Goal: Task Accomplishment & Management: Complete application form

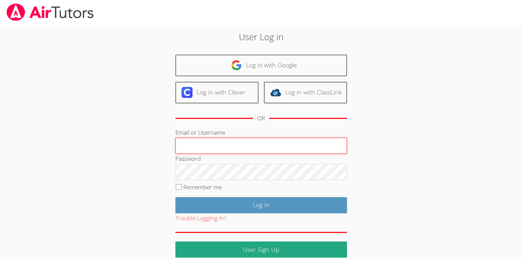
type input "Skonickisarah@gmail.com"
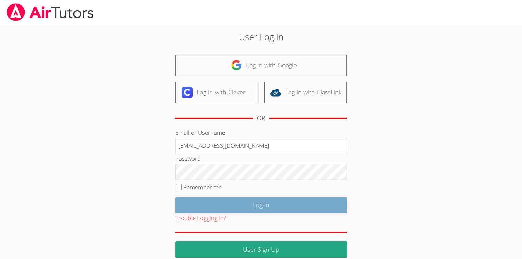
click at [247, 201] on input "Log in" at bounding box center [261, 205] width 172 height 16
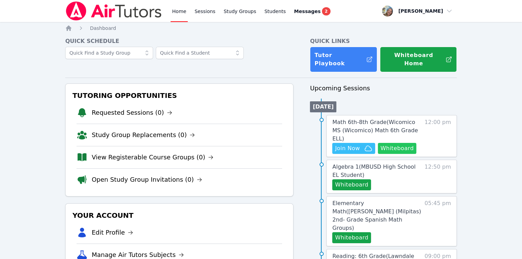
click at [406, 143] on button "Whiteboard" at bounding box center [397, 148] width 39 height 11
click at [362, 119] on span "Math 6th-8th Grade ( Wicomico MS (Wicomico) Math 6th Grade ELL )" at bounding box center [374, 130] width 85 height 23
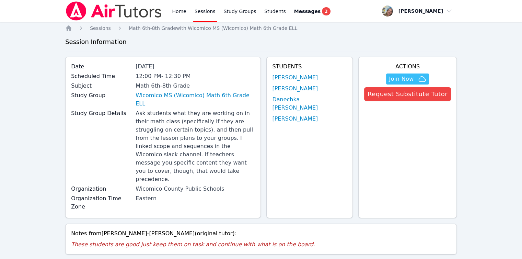
click at [170, 12] on div "Home Sessions Study Groups Students Messages 2" at bounding box center [198, 11] width 266 height 22
click at [179, 14] on link "Home" at bounding box center [179, 11] width 17 height 22
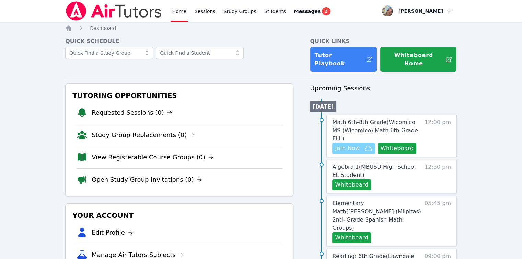
click at [350, 144] on span "Join Now" at bounding box center [347, 148] width 25 height 8
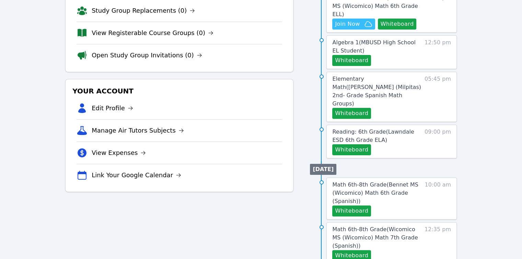
scroll to position [137, 0]
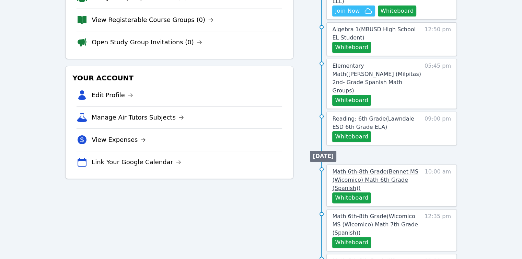
click at [336, 167] on link "Math 6th-8th Grade ( Bennet MS (Wicomico) Math 6th Grade (Spanish) )" at bounding box center [376, 179] width 89 height 25
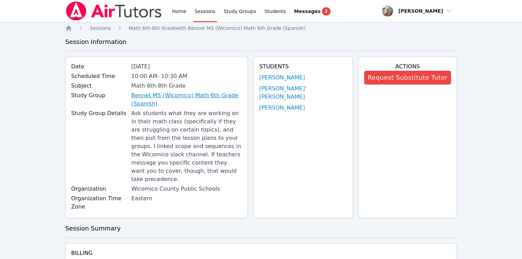
click at [219, 94] on link "Bennet MS (Wicomico) Math 6th Grade (Spanish)" at bounding box center [186, 99] width 111 height 16
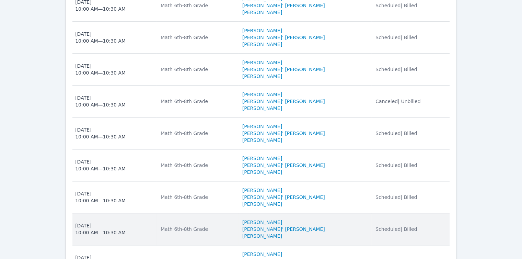
scroll to position [769, 0]
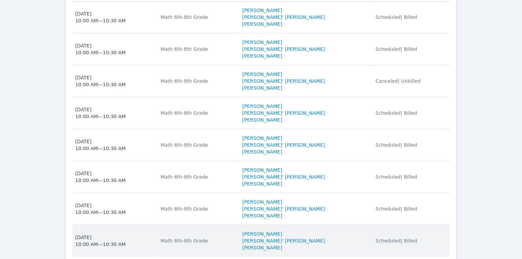
click at [346, 237] on li "Josue' Audiel Perez Gonzalez" at bounding box center [304, 240] width 125 height 7
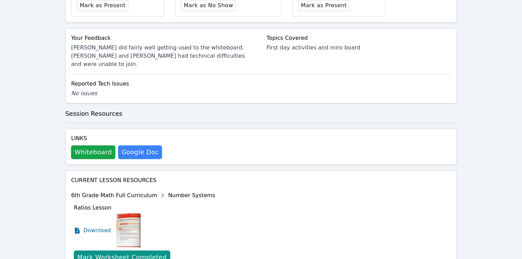
scroll to position [309, 0]
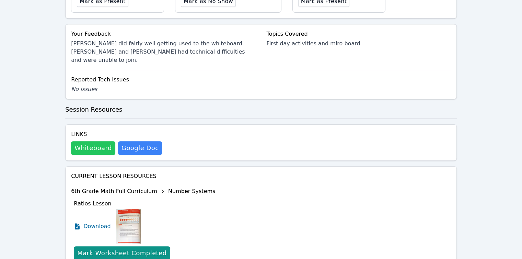
click at [100, 141] on button "Whiteboard" at bounding box center [93, 148] width 44 height 14
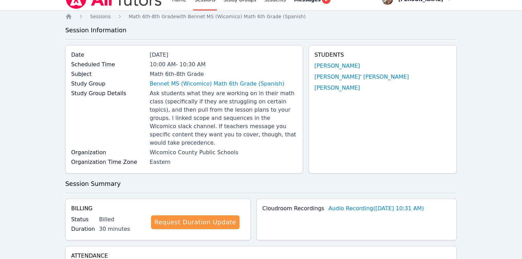
scroll to position [0, 0]
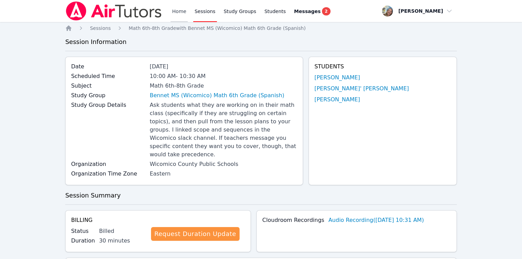
click at [179, 19] on link "Home" at bounding box center [179, 11] width 17 height 22
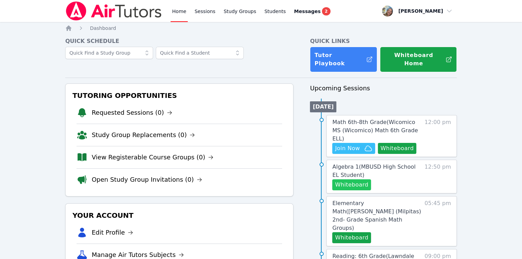
click at [343, 179] on button "Whiteboard" at bounding box center [351, 184] width 39 height 11
click at [355, 232] on button "Whiteboard" at bounding box center [351, 237] width 39 height 11
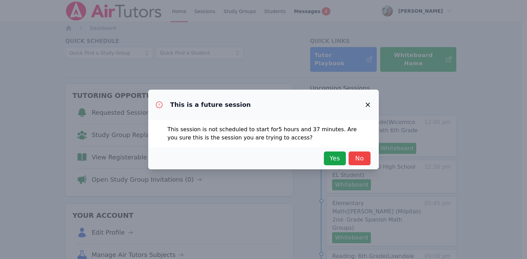
click at [323, 161] on div "Yes No" at bounding box center [263, 158] width 214 height 14
click at [334, 161] on span "Yes" at bounding box center [334, 158] width 15 height 10
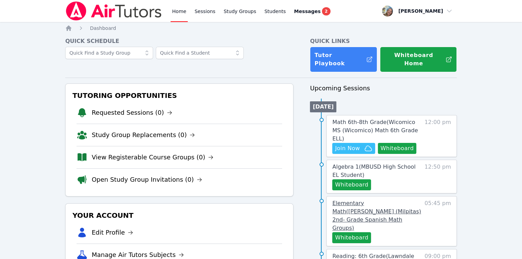
click at [373, 200] on span "Elementary Math ( Randall (Milpitas) 2nd- Grade Spanish Math Groups )" at bounding box center [376, 215] width 89 height 31
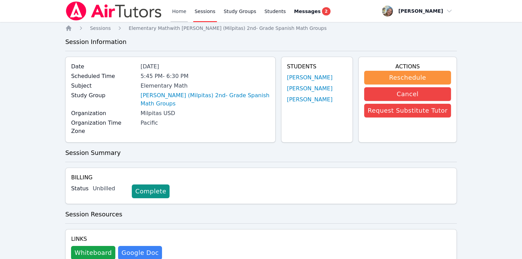
click at [178, 13] on link "Home" at bounding box center [179, 11] width 17 height 22
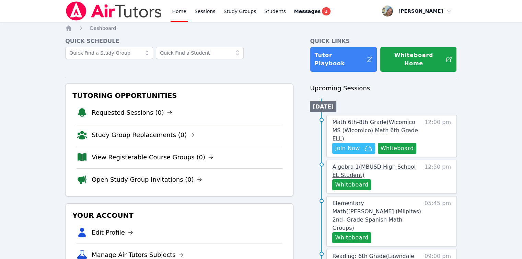
click at [346, 163] on span "Algebra 1 ( MBUSD High School EL Student )" at bounding box center [373, 170] width 83 height 15
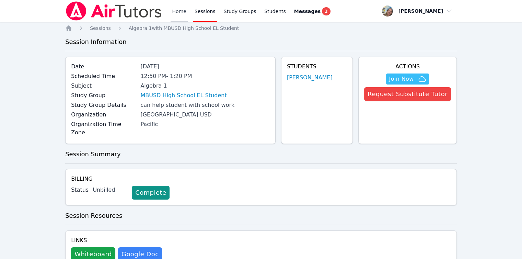
click at [184, 13] on link "Home" at bounding box center [179, 11] width 17 height 22
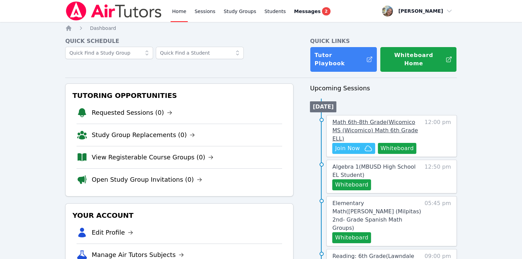
click at [365, 121] on span "Math 6th-8th Grade ( Wicomico MS (Wicomico) Math 6th Grade ELL )" at bounding box center [374, 130] width 85 height 23
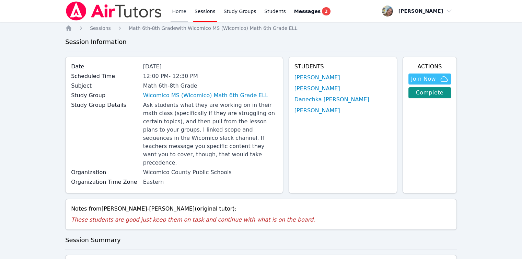
click at [177, 11] on link "Home" at bounding box center [179, 11] width 17 height 22
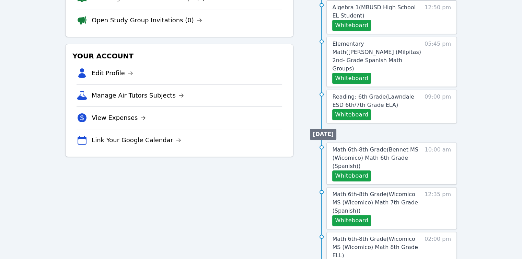
scroll to position [172, 0]
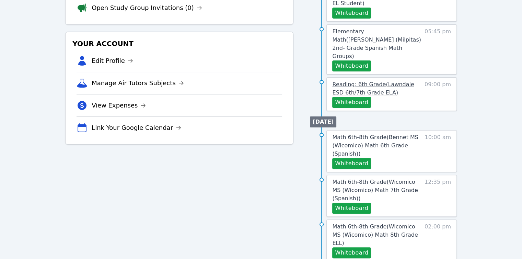
click at [356, 81] on span "Reading: 6th Grade ( Lawndale ESD 6th/7th Grade ELA )" at bounding box center [373, 88] width 82 height 15
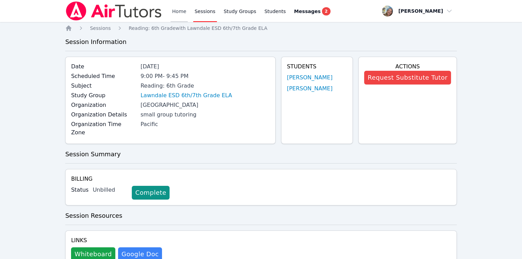
click at [173, 13] on link "Home" at bounding box center [179, 11] width 17 height 22
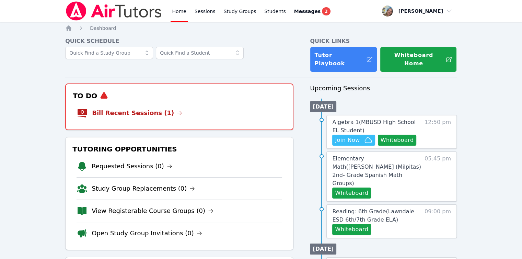
click at [128, 108] on link "Bill Recent Sessions (1)" at bounding box center [137, 113] width 90 height 10
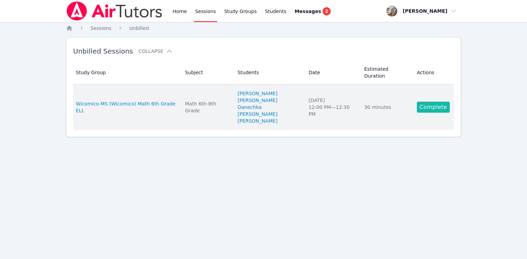
click at [422, 102] on link "Complete" at bounding box center [433, 107] width 33 height 11
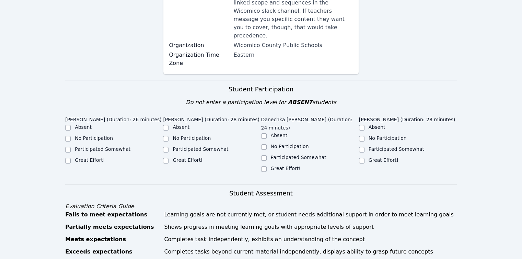
scroll to position [206, 0]
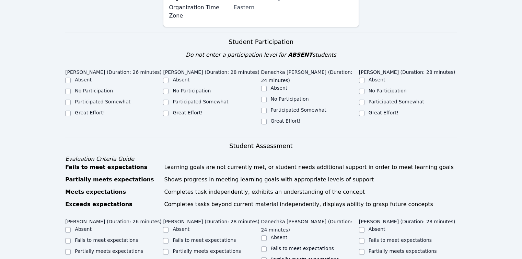
click at [276, 118] on label "Great Effort!" at bounding box center [286, 120] width 30 height 5
click at [267, 119] on input "Great Effort!" at bounding box center [263, 121] width 5 height 5
checkbox input "true"
click at [361, 89] on input "No Participation" at bounding box center [361, 91] width 5 height 5
checkbox input "true"
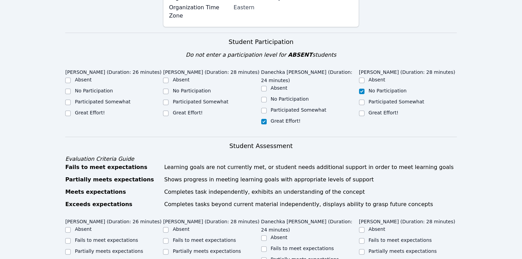
click at [214, 99] on label "Participated Somewhat" at bounding box center [201, 101] width 56 height 5
click at [168, 100] on input "Participated Somewhat" at bounding box center [165, 102] width 5 height 5
checkbox input "true"
click at [100, 99] on label "Participated Somewhat" at bounding box center [103, 101] width 56 height 5
click at [71, 100] on input "Participated Somewhat" at bounding box center [67, 102] width 5 height 5
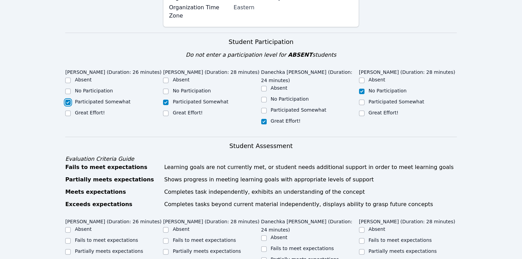
checkbox input "true"
click at [94, 110] on label "Great Effort!" at bounding box center [90, 112] width 30 height 5
click at [71, 110] on input "Great Effort!" at bounding box center [67, 112] width 5 height 5
checkbox input "true"
checkbox input "false"
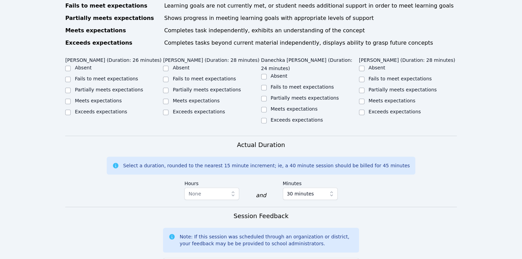
scroll to position [343, 0]
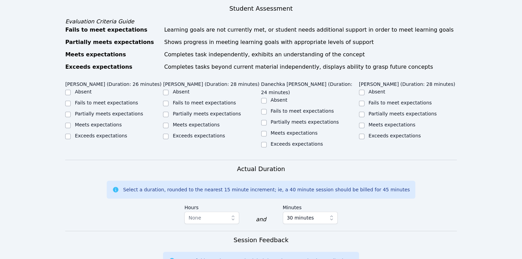
click at [96, 122] on label "Meets expectations" at bounding box center [98, 124] width 47 height 5
click at [71, 122] on input "Meets expectations" at bounding box center [67, 124] width 5 height 5
checkbox input "true"
click at [206, 100] on label "Fails to meet expectations" at bounding box center [204, 102] width 63 height 5
click at [168, 101] on input "Fails to meet expectations" at bounding box center [165, 103] width 5 height 5
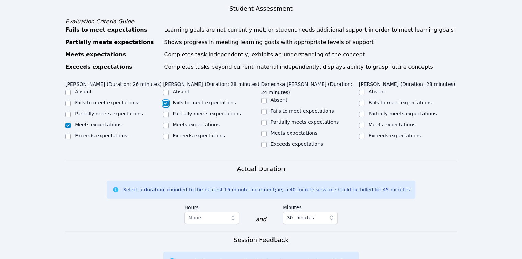
checkbox input "true"
click at [277, 108] on label "Fails to meet expectations" at bounding box center [302, 110] width 63 height 5
click at [267, 109] on input "Fails to meet expectations" at bounding box center [263, 111] width 5 height 5
checkbox input "true"
click at [389, 100] on label "Fails to meet expectations" at bounding box center [400, 102] width 63 height 5
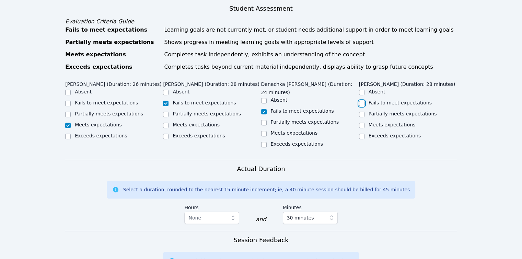
click at [364, 101] on input "Fails to meet expectations" at bounding box center [361, 103] width 5 height 5
checkbox input "true"
click at [201, 122] on label "Meets expectations" at bounding box center [196, 124] width 47 height 5
click at [168, 122] on input "Meets expectations" at bounding box center [165, 124] width 5 height 5
checkbox input "true"
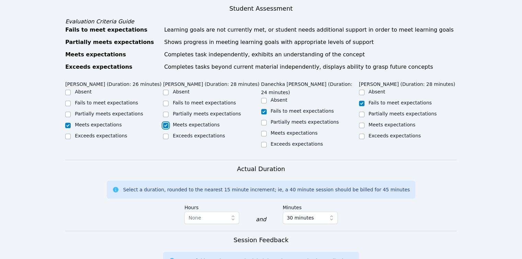
checkbox input "false"
click at [196, 111] on label "Partially meets expectations" at bounding box center [207, 113] width 68 height 5
click at [168, 112] on input "Partially meets expectations" at bounding box center [165, 114] width 5 height 5
checkbox input "true"
checkbox input "false"
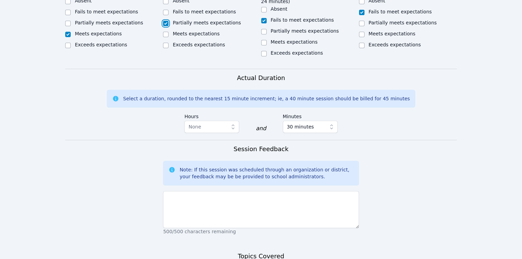
scroll to position [446, 0]
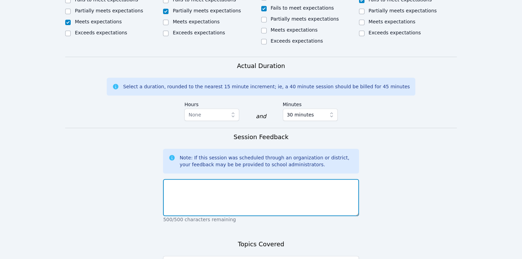
click at [230, 179] on textarea at bounding box center [261, 197] width 196 height 37
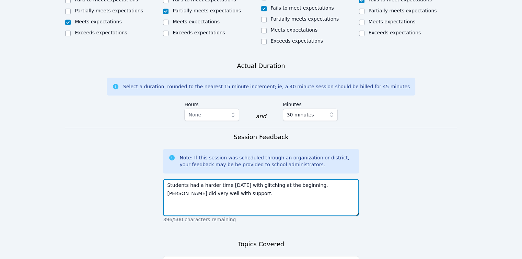
type textarea "Students had a harder time today with glitching at the beginning. Sebastien did…"
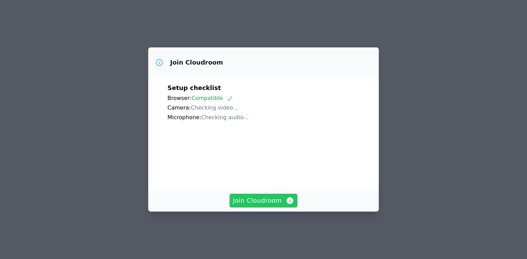
click at [257, 207] on button "Join Cloudroom" at bounding box center [264, 201] width 68 height 14
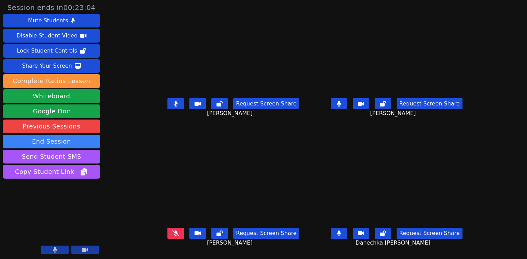
click at [341, 106] on icon at bounding box center [339, 103] width 4 height 5
click at [168, 108] on button at bounding box center [175, 103] width 16 height 11
click at [342, 106] on icon at bounding box center [339, 103] width 7 height 5
click at [347, 109] on button at bounding box center [339, 103] width 16 height 11
click at [341, 106] on icon at bounding box center [339, 103] width 4 height 5
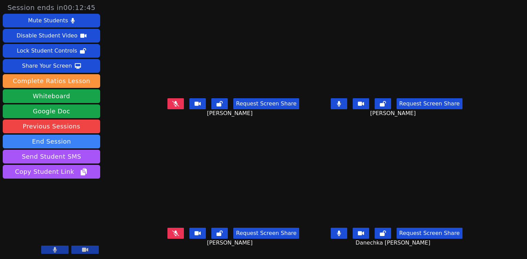
click at [347, 109] on button at bounding box center [339, 103] width 16 height 11
click at [342, 106] on icon at bounding box center [339, 103] width 7 height 5
click at [347, 108] on button at bounding box center [339, 103] width 16 height 11
click at [347, 109] on button at bounding box center [339, 103] width 16 height 11
click at [347, 106] on button at bounding box center [339, 103] width 16 height 11
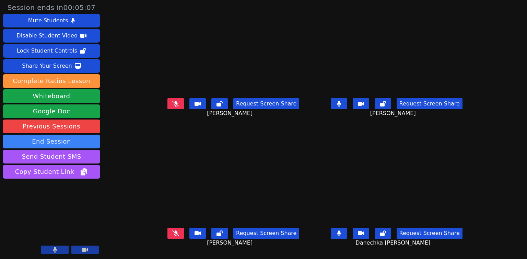
click at [347, 102] on button at bounding box center [339, 103] width 16 height 11
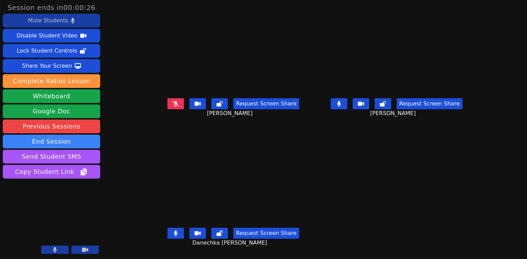
click at [28, 23] on button "Mute Students" at bounding box center [51, 21] width 97 height 14
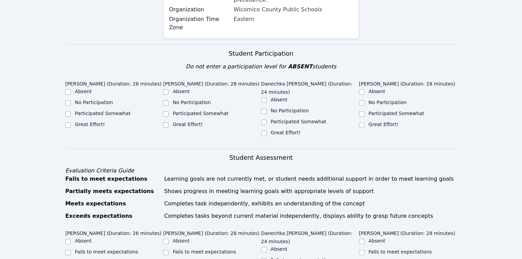
scroll to position [206, 0]
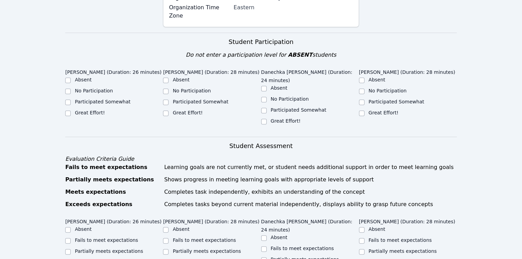
click at [97, 110] on label "Great Effort!" at bounding box center [90, 112] width 30 height 5
click at [71, 110] on input "Great Effort!" at bounding box center [67, 112] width 5 height 5
checkbox input "true"
click at [181, 99] on label "Participated Somewhat" at bounding box center [201, 101] width 56 height 5
click at [168, 100] on input "Participated Somewhat" at bounding box center [165, 102] width 5 height 5
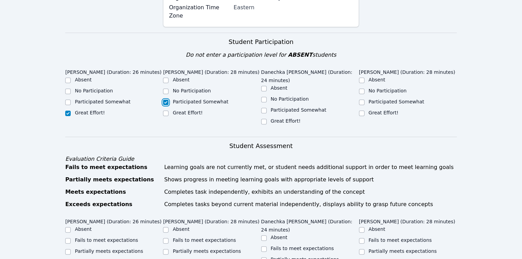
checkbox input "true"
click at [276, 107] on label "Participated Somewhat" at bounding box center [299, 109] width 56 height 5
click at [267, 108] on input "Participated Somewhat" at bounding box center [263, 110] width 5 height 5
checkbox input "true"
click at [369, 88] on label "No Participation" at bounding box center [388, 90] width 38 height 5
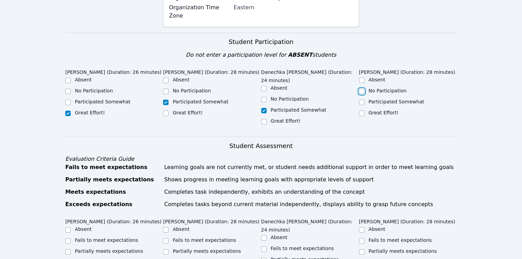
click at [364, 89] on input "No Participation" at bounding box center [361, 91] width 5 height 5
checkbox input "true"
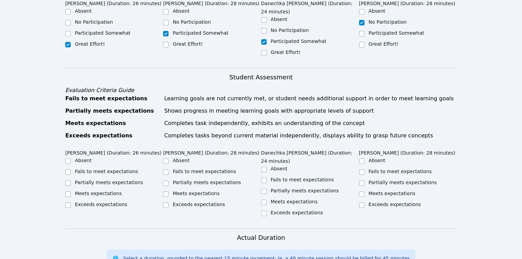
click at [371, 168] on label "Fails to meet expectations" at bounding box center [400, 170] width 63 height 5
click at [364, 169] on input "Fails to meet expectations" at bounding box center [361, 171] width 5 height 5
checkbox input "true"
drag, startPoint x: 285, startPoint y: 154, endPoint x: 272, endPoint y: 157, distance: 14.0
click at [285, 188] on label "Partially meets expectations" at bounding box center [305, 190] width 68 height 5
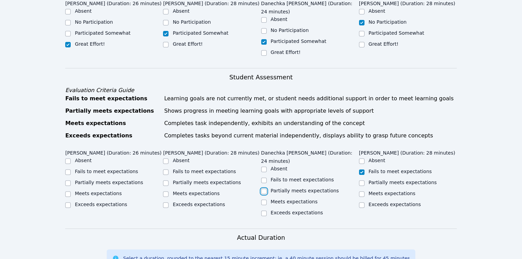
click at [267, 188] on input "Partially meets expectations" at bounding box center [263, 190] width 5 height 5
checkbox input "true"
drag, startPoint x: 211, startPoint y: 158, endPoint x: 154, endPoint y: 164, distance: 57.3
click at [210, 179] on label "Partially meets expectations" at bounding box center [207, 181] width 68 height 5
click at [168, 180] on input "Partially meets expectations" at bounding box center [165, 182] width 5 height 5
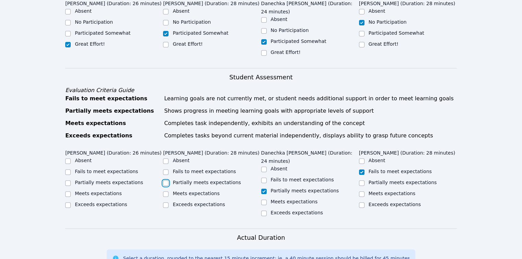
checkbox input "true"
click at [108, 190] on div "Meets expectations" at bounding box center [114, 194] width 98 height 8
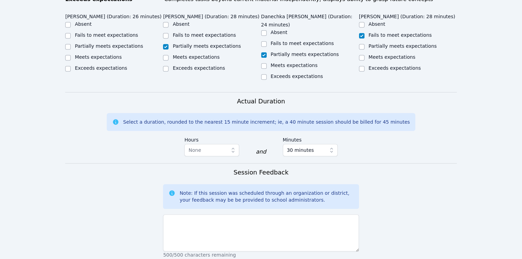
scroll to position [412, 0]
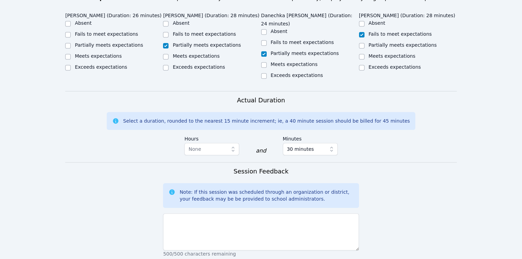
click at [94, 53] on label "Meets expectations" at bounding box center [98, 55] width 47 height 5
click at [71, 54] on input "Meets expectations" at bounding box center [67, 56] width 5 height 5
checkbox input "true"
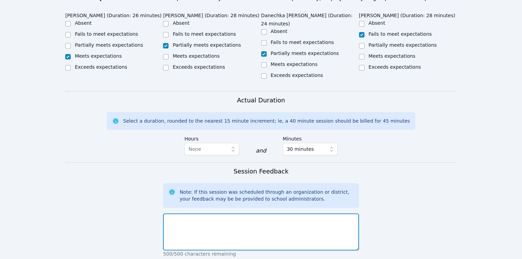
click at [230, 213] on textarea at bounding box center [261, 231] width 196 height 37
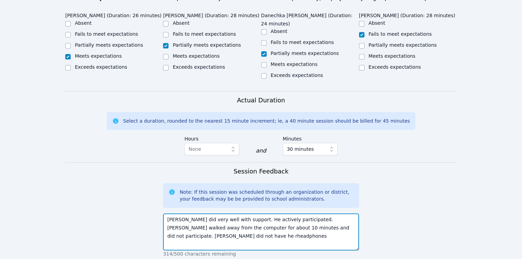
click at [175, 213] on textarea "Sebastien did very well with support. He actively participated. Sharn-anne walk…" at bounding box center [261, 231] width 196 height 37
click at [224, 214] on textarea "Sebastien did very well with support. He actively participated. Sharn-anne walk…" at bounding box center [261, 231] width 196 height 37
type textarea "Sebastien did very well with support. He actively participated. Sharn-anne walk…"
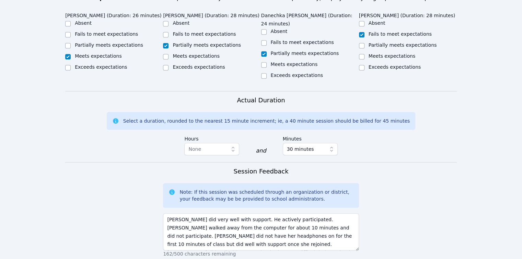
scroll to position [521, 0]
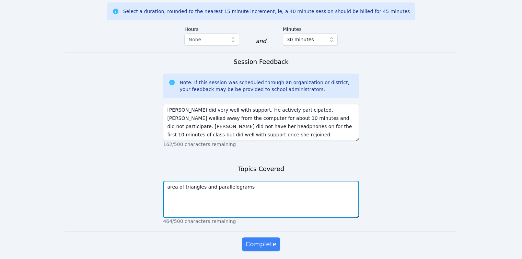
type textarea "area of triangles and parallelograms"
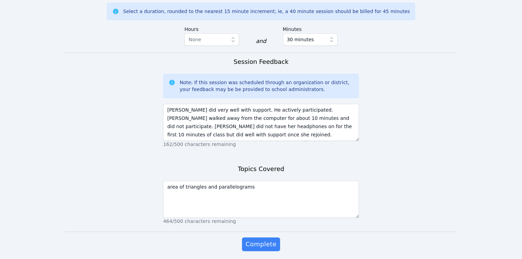
click at [242, 237] on button "Complete" at bounding box center [261, 244] width 38 height 14
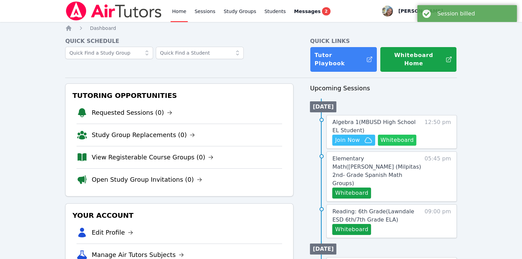
click at [395, 134] on button "Whiteboard" at bounding box center [397, 139] width 39 height 11
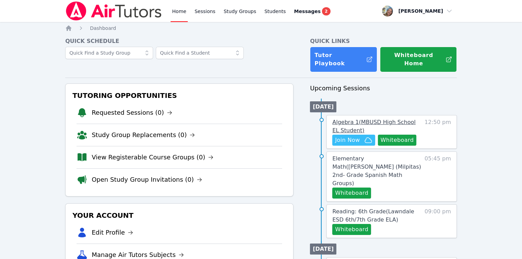
click at [379, 119] on span "Algebra 1 ( MBUSD High School EL Student )" at bounding box center [373, 126] width 83 height 15
click at [354, 136] on span "Join Now" at bounding box center [347, 140] width 25 height 8
click at [345, 119] on span "Algebra 1 ( MBUSD High School EL Student )" at bounding box center [373, 126] width 83 height 15
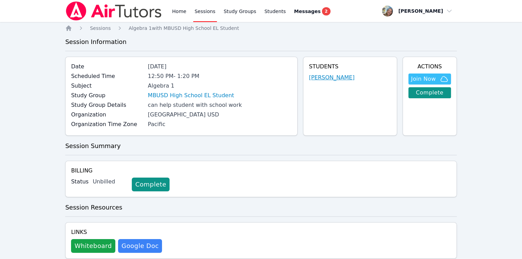
click at [335, 77] on link "[PERSON_NAME]" at bounding box center [332, 77] width 46 height 8
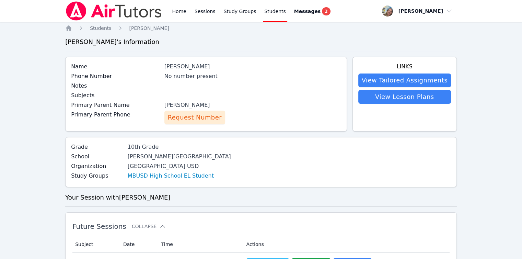
click at [166, 13] on div "Home Sessions Study Groups Students Messages 2" at bounding box center [198, 11] width 266 height 22
click at [184, 15] on link "Home" at bounding box center [179, 11] width 17 height 22
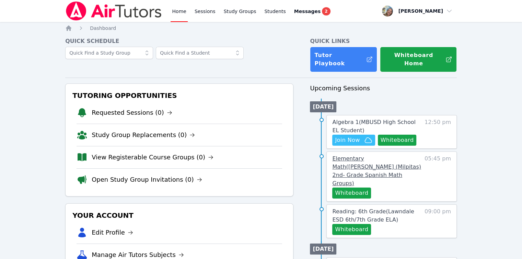
click at [371, 156] on link "Elementary Math ( Randall (Milpitas) 2nd- Grade Spanish Math Groups )" at bounding box center [376, 170] width 89 height 33
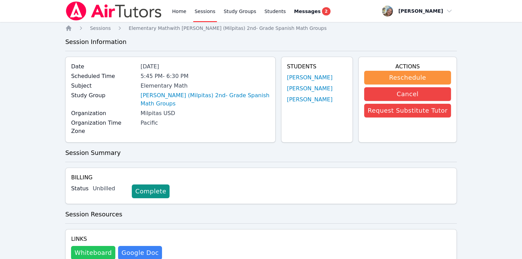
click at [93, 246] on button "Whiteboard" at bounding box center [93, 253] width 44 height 14
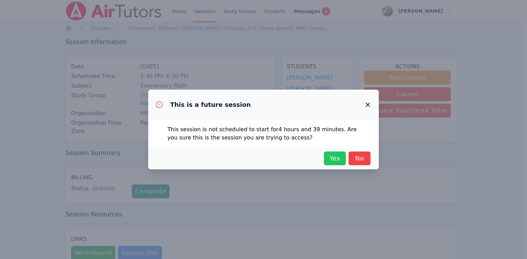
click at [332, 161] on span "Yes" at bounding box center [334, 158] width 15 height 10
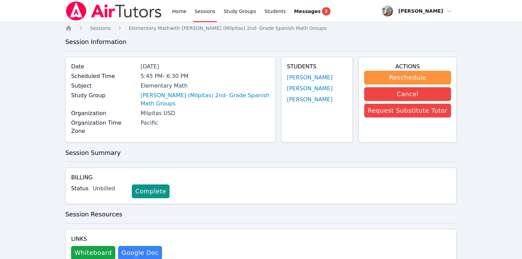
scroll to position [155, 0]
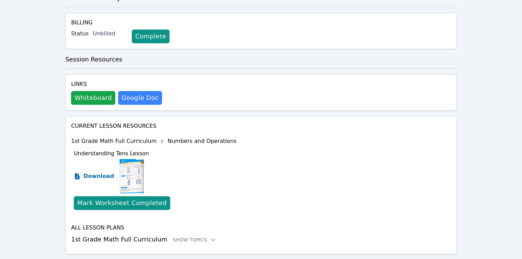
click at [96, 172] on span "Download" at bounding box center [98, 176] width 31 height 8
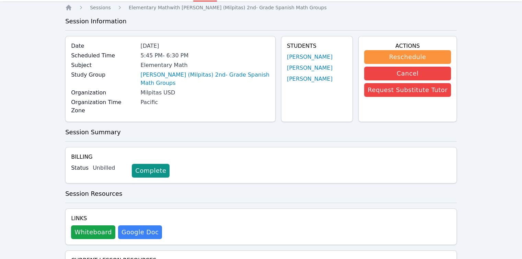
scroll to position [0, 0]
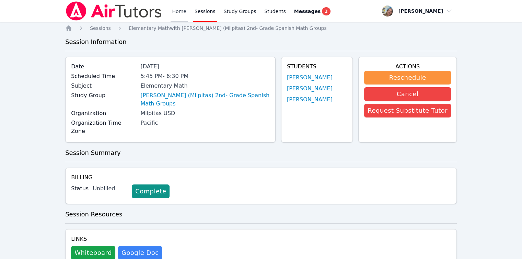
click at [179, 14] on link "Home" at bounding box center [179, 11] width 17 height 22
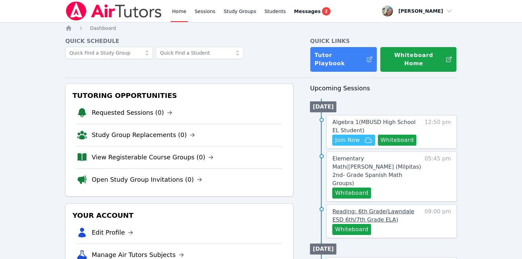
click at [341, 208] on span "Reading: 6th Grade ( Lawndale ESD 6th/7th Grade ELA )" at bounding box center [373, 215] width 82 height 15
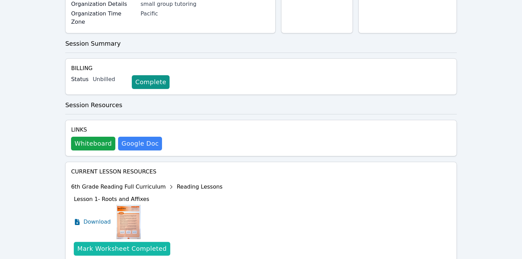
scroll to position [164, 0]
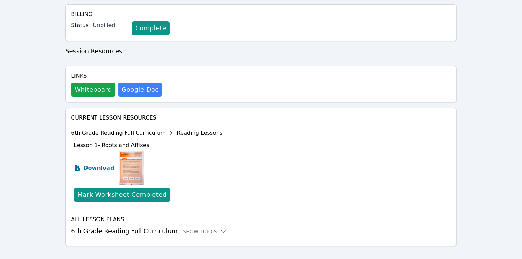
click at [90, 164] on span "Download" at bounding box center [98, 168] width 31 height 8
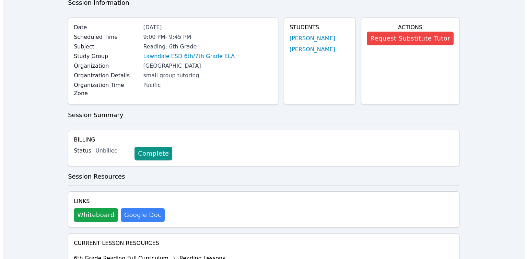
scroll to position [0, 0]
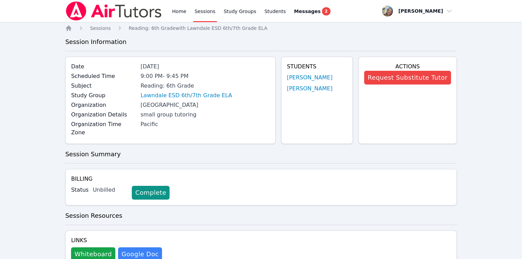
click at [170, 14] on div "Home Sessions Study Groups Students Messages 2" at bounding box center [198, 11] width 266 height 22
click at [175, 14] on link "Home" at bounding box center [179, 11] width 17 height 22
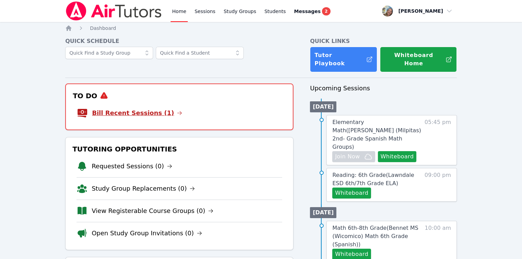
click at [147, 108] on link "Bill Recent Sessions (1)" at bounding box center [137, 113] width 90 height 10
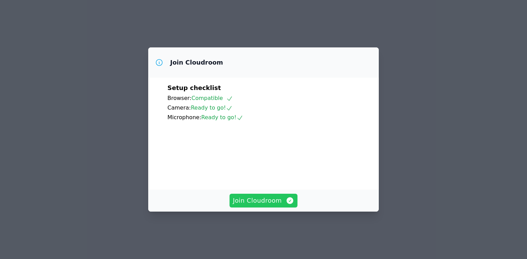
click at [265, 204] on span "Join Cloudroom" at bounding box center [263, 201] width 61 height 10
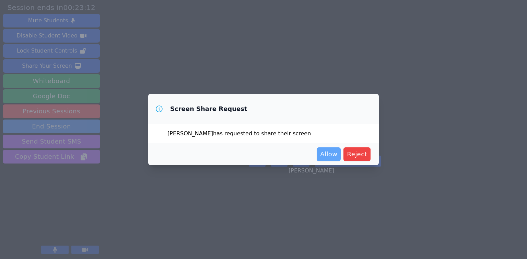
click at [331, 152] on span "Allow" at bounding box center [328, 154] width 17 height 10
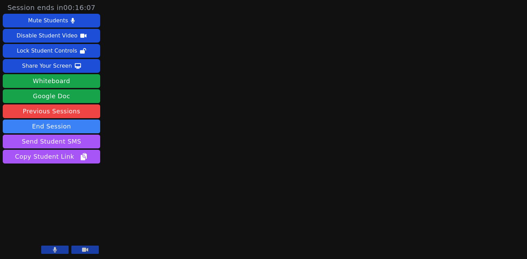
click at [65, 246] on button at bounding box center [54, 249] width 27 height 8
